Goal: Task Accomplishment & Management: Manage account settings

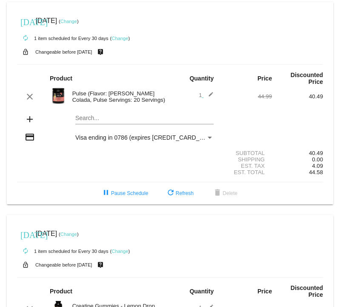
click at [77, 22] on link "Change" at bounding box center [68, 21] width 17 height 5
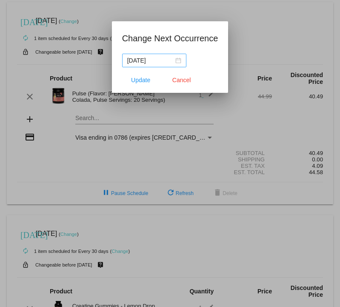
click at [174, 61] on div "[DATE]" at bounding box center [154, 60] width 54 height 9
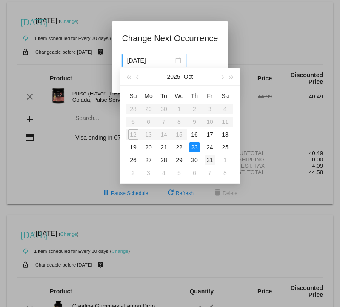
click at [208, 158] on div "31" at bounding box center [210, 160] width 10 height 10
type input "[DATE]"
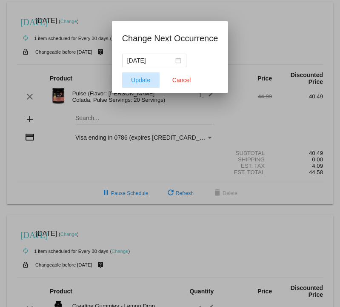
click at [139, 78] on span "Update" at bounding box center [140, 80] width 19 height 7
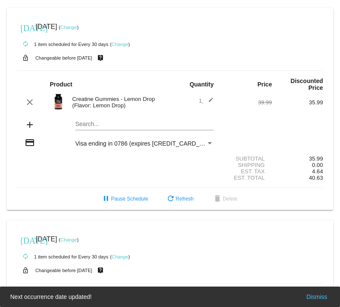
scroll to position [207, 0]
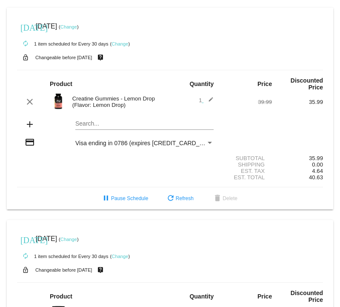
click at [77, 29] on link "Change" at bounding box center [68, 26] width 17 height 5
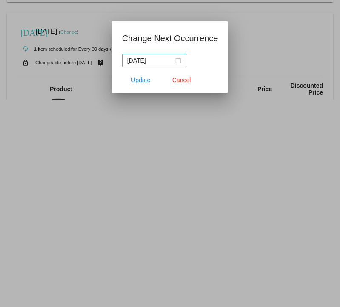
click at [173, 60] on div "[DATE]" at bounding box center [154, 60] width 54 height 9
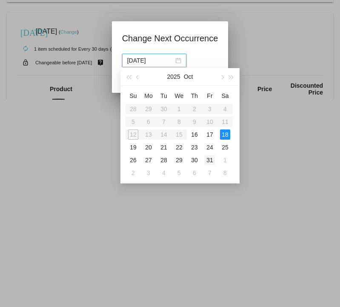
click at [210, 160] on div "31" at bounding box center [210, 160] width 10 height 10
type input "[DATE]"
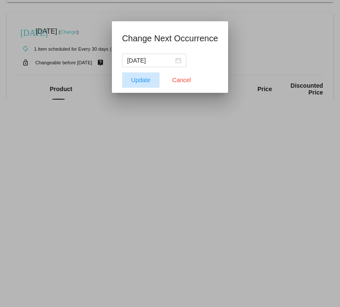
click at [134, 81] on span "Update" at bounding box center [140, 80] width 19 height 7
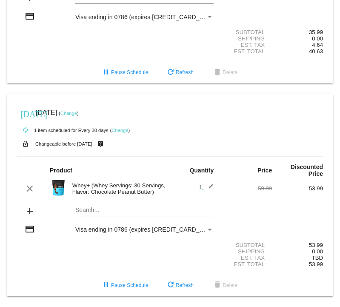
scroll to position [340, 0]
click at [77, 111] on link "Change" at bounding box center [68, 113] width 17 height 5
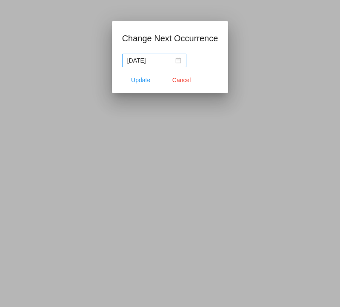
click at [177, 64] on div "[DATE]" at bounding box center [154, 60] width 54 height 9
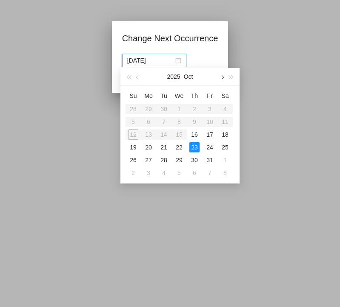
click at [223, 77] on span "button" at bounding box center [222, 77] width 4 height 4
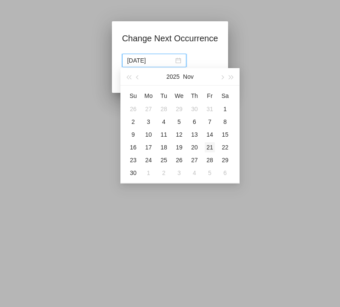
click at [213, 148] on div "21" at bounding box center [210, 147] width 10 height 10
type input "[DATE]"
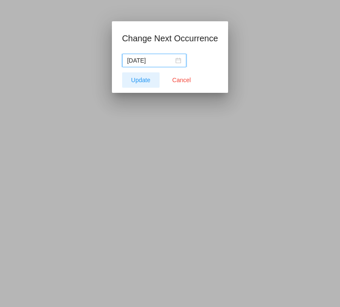
click at [136, 78] on span "Update" at bounding box center [140, 80] width 19 height 7
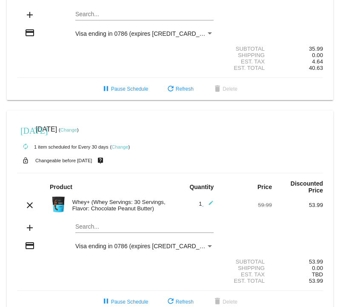
scroll to position [250, 0]
